Goal: Check status: Check status

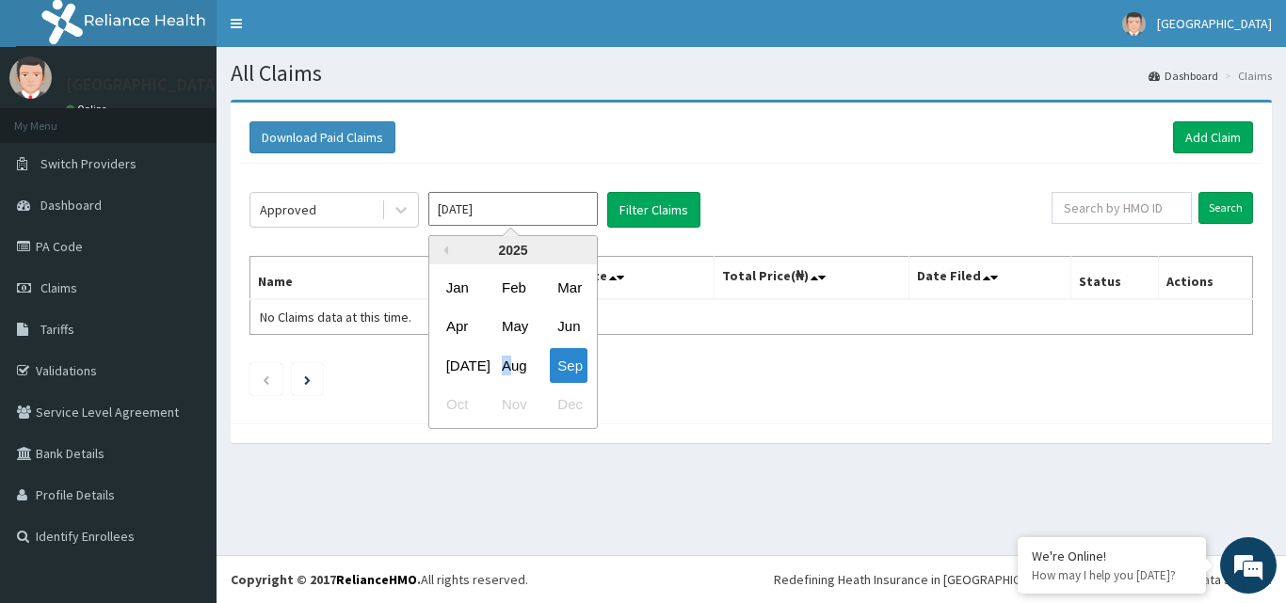
click at [505, 369] on div "Aug" at bounding box center [513, 365] width 38 height 35
type input "[DATE]"
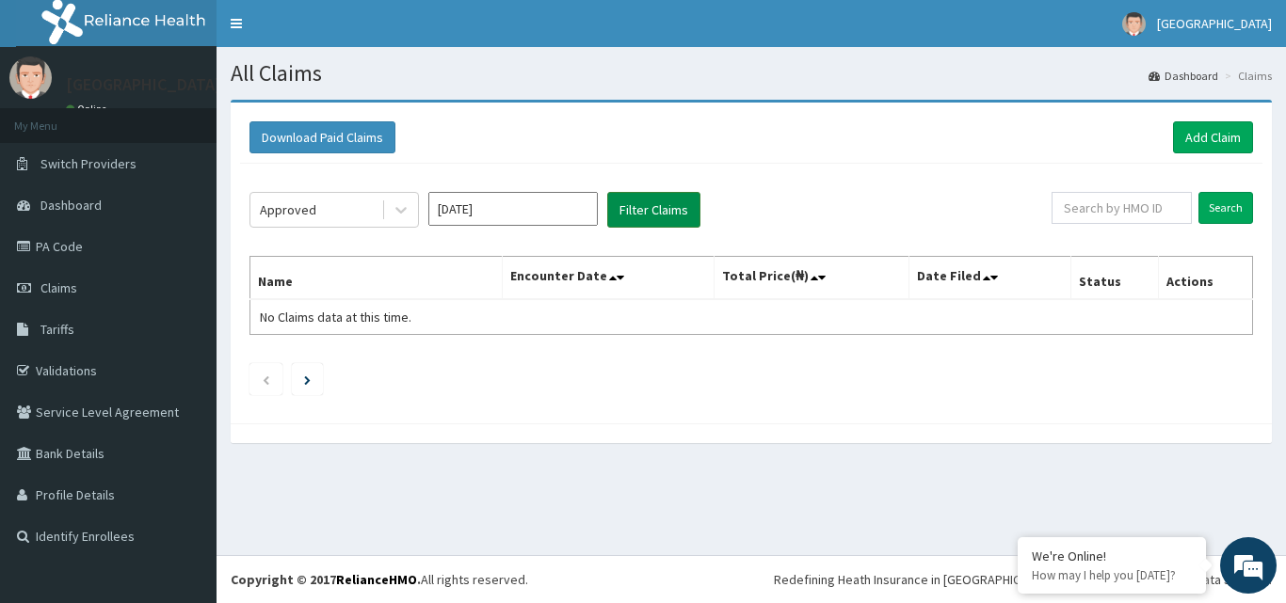
drag, startPoint x: 648, startPoint y: 217, endPoint x: 637, endPoint y: 217, distance: 10.4
click at [644, 217] on button "Filter Claims" at bounding box center [653, 210] width 93 height 36
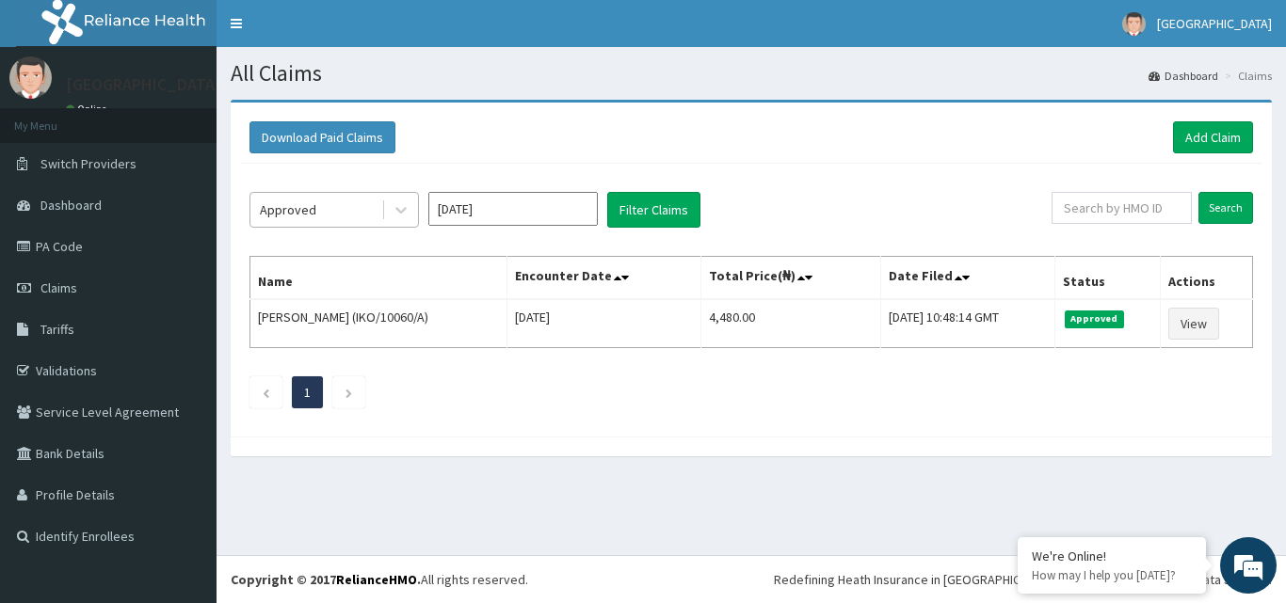
click at [304, 205] on div "Approved" at bounding box center [288, 209] width 56 height 19
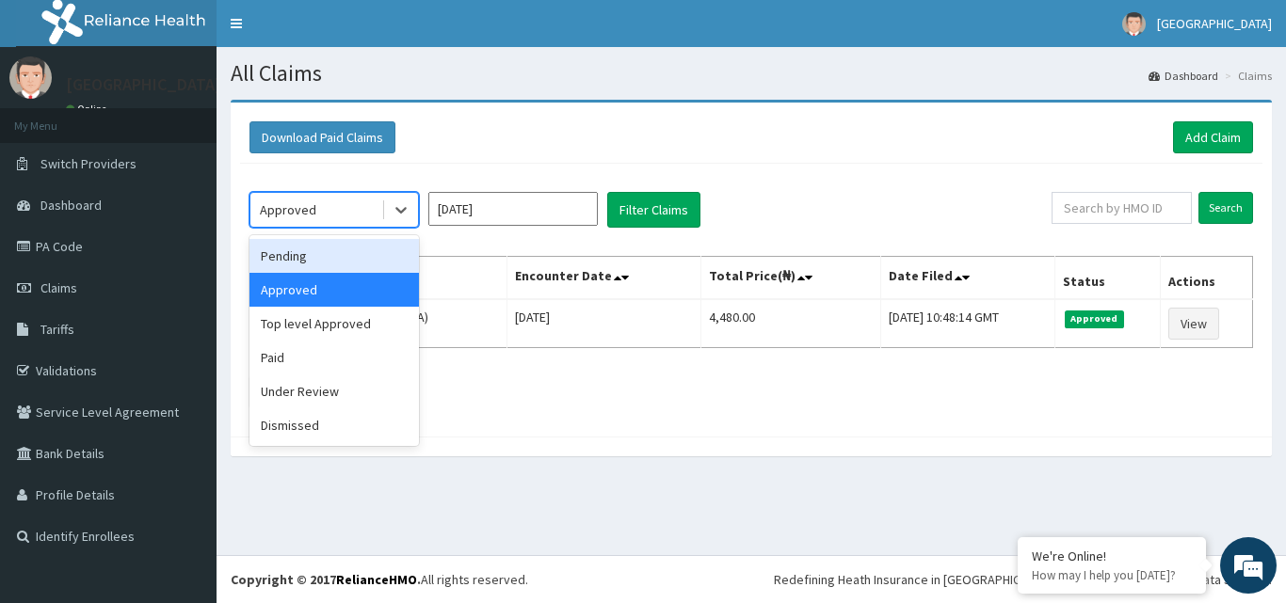
click at [316, 261] on div "Pending" at bounding box center [333, 256] width 169 height 34
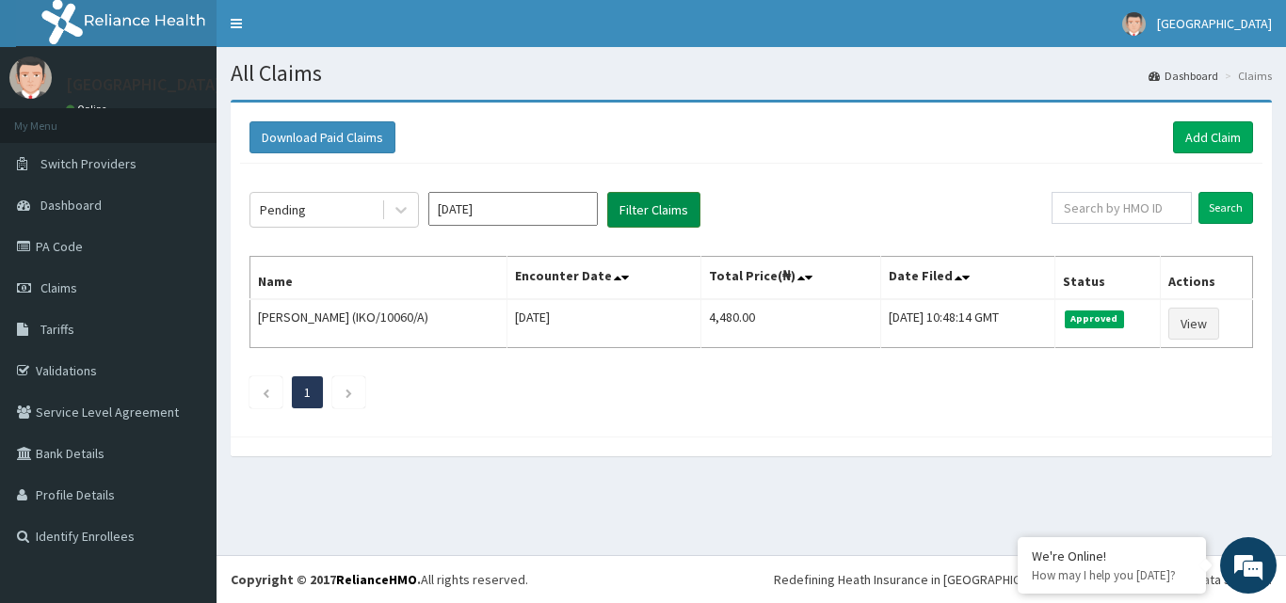
click at [636, 212] on button "Filter Claims" at bounding box center [653, 210] width 93 height 36
click at [342, 208] on div "Pending" at bounding box center [315, 210] width 131 height 30
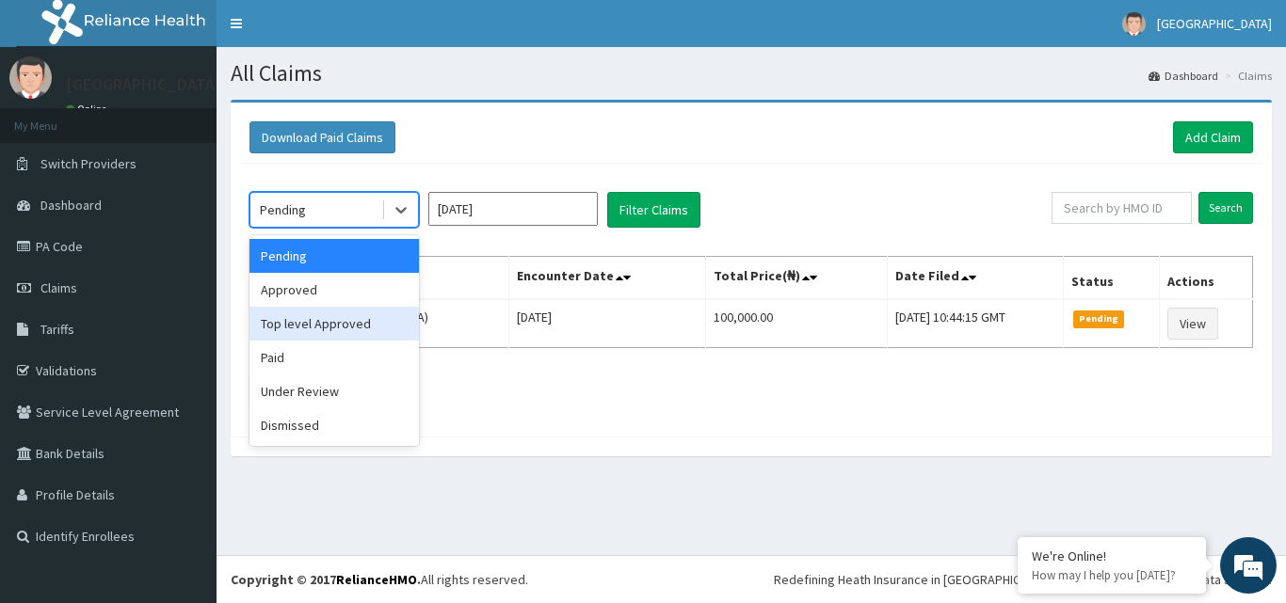
click at [349, 324] on div "Top level Approved" at bounding box center [333, 324] width 169 height 34
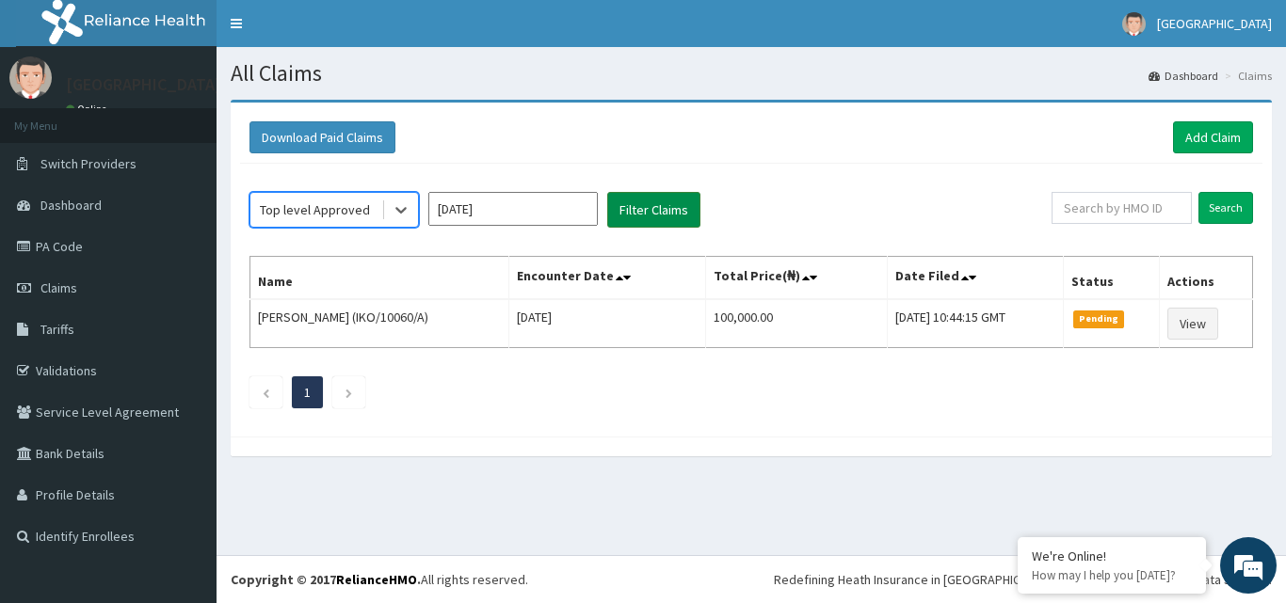
click at [658, 217] on button "Filter Claims" at bounding box center [653, 210] width 93 height 36
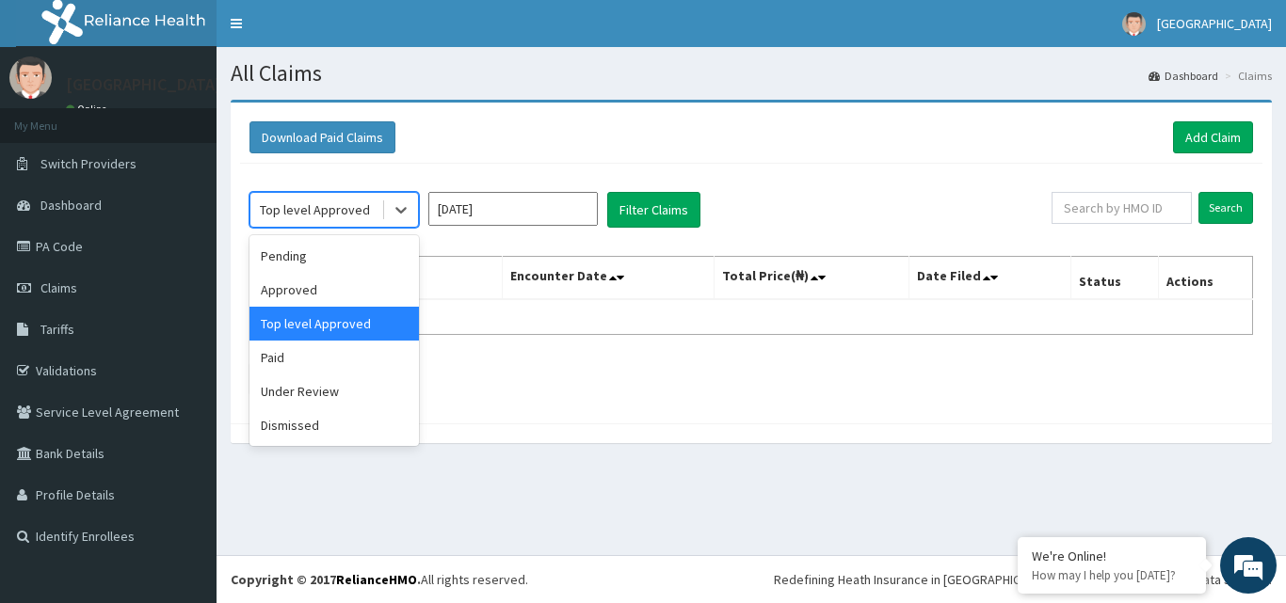
click at [375, 210] on div "Top level Approved" at bounding box center [315, 210] width 131 height 30
click at [318, 288] on div "Approved" at bounding box center [333, 290] width 169 height 34
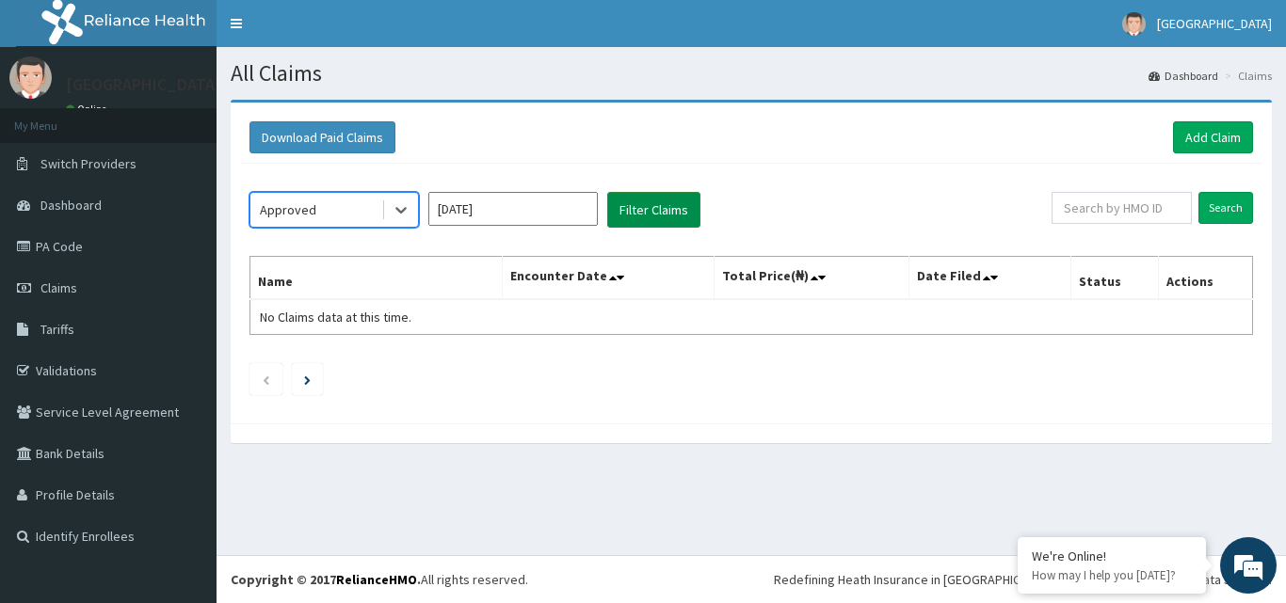
click at [647, 202] on button "Filter Claims" at bounding box center [653, 210] width 93 height 36
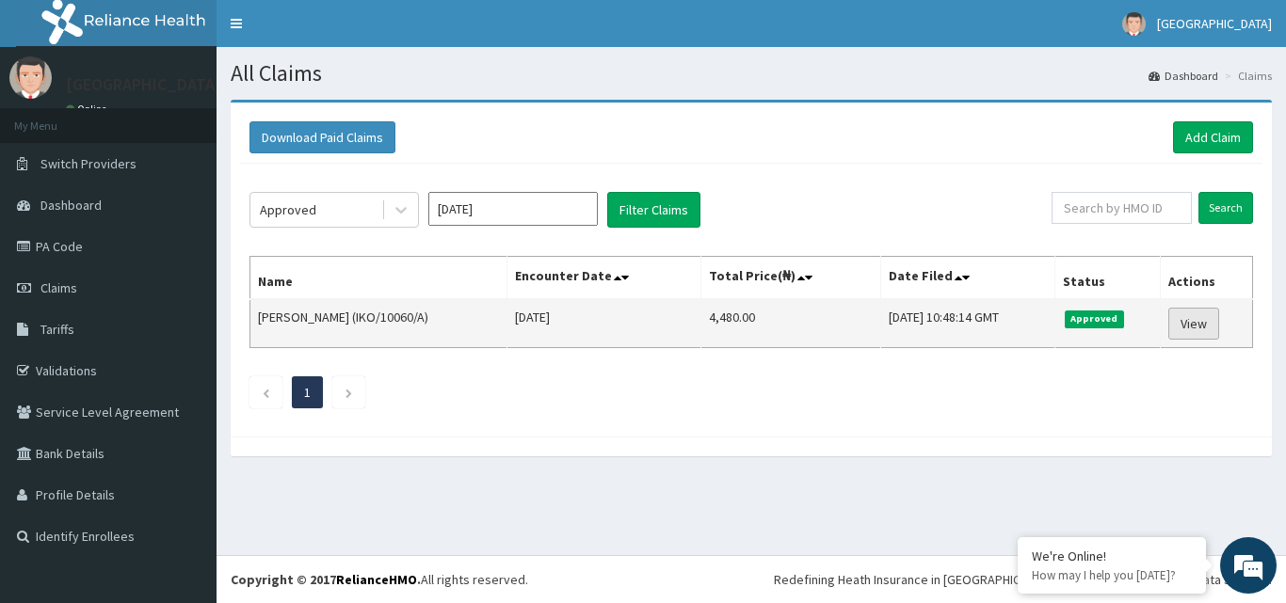
click at [1201, 323] on link "View" at bounding box center [1193, 324] width 51 height 32
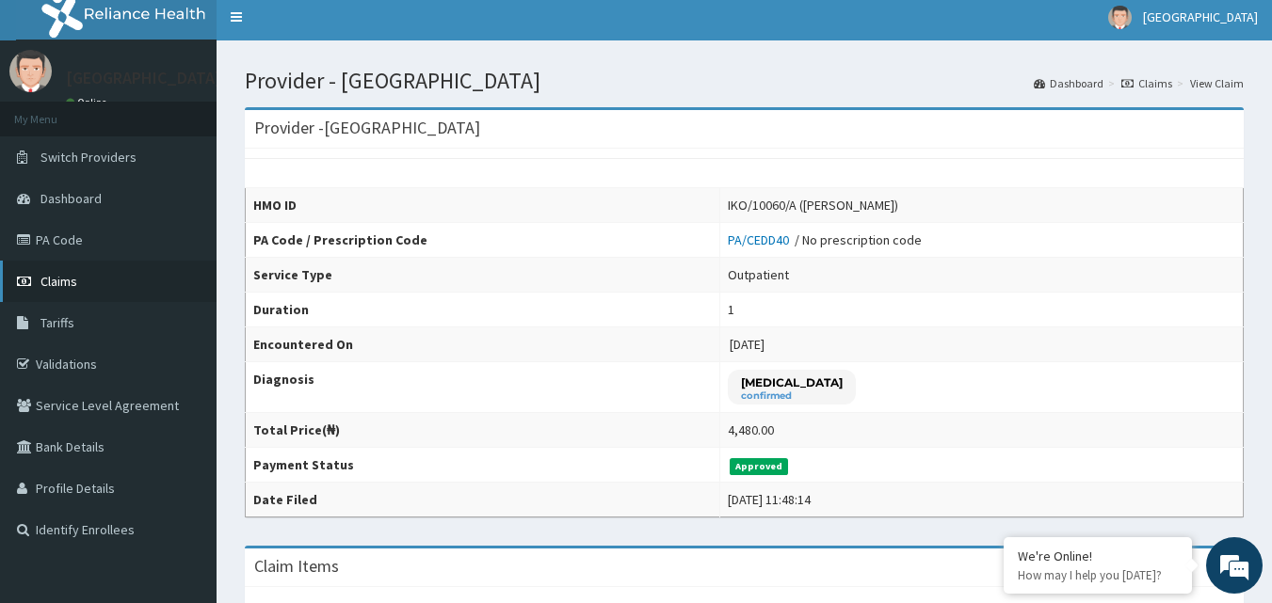
scroll to position [5, 0]
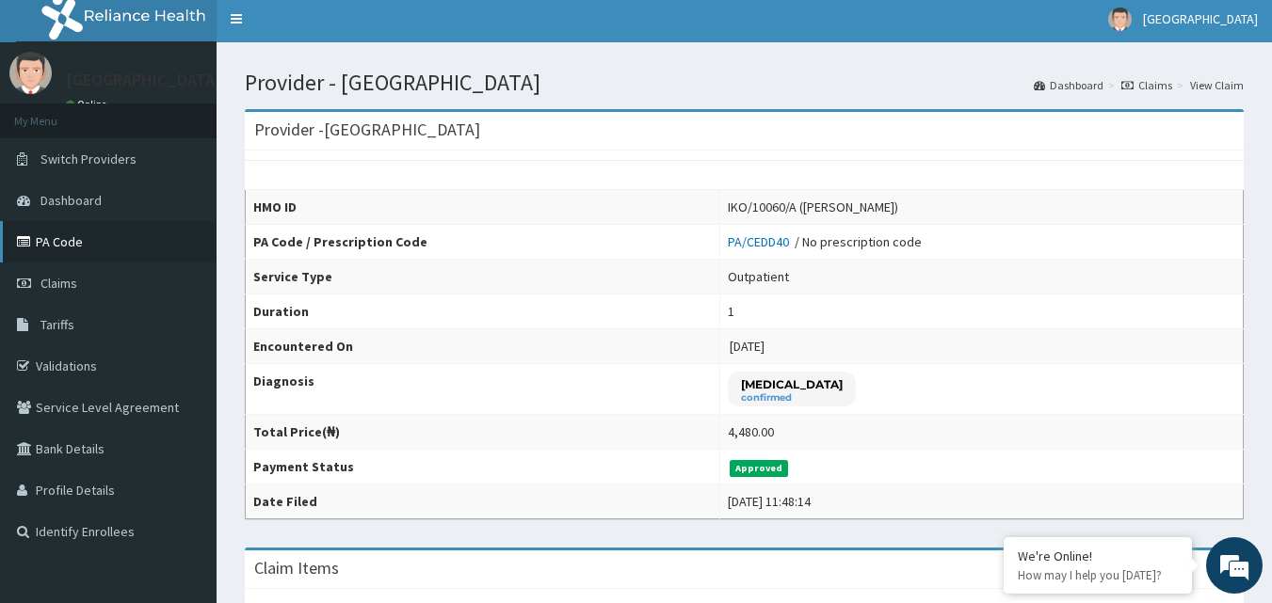
click at [154, 248] on link "PA Code" at bounding box center [108, 241] width 216 height 41
